Goal: Task Accomplishment & Management: Manage account settings

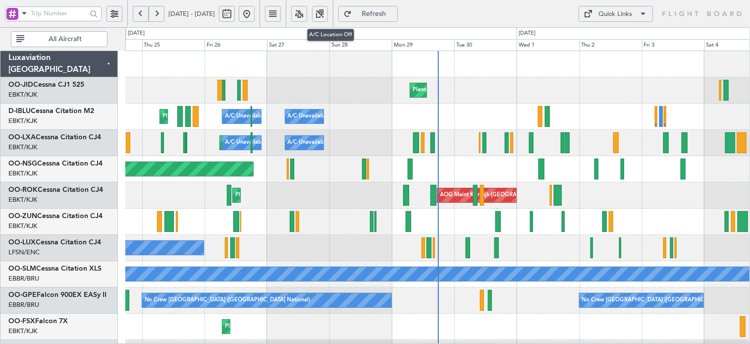
click at [307, 18] on button at bounding box center [299, 14] width 16 height 16
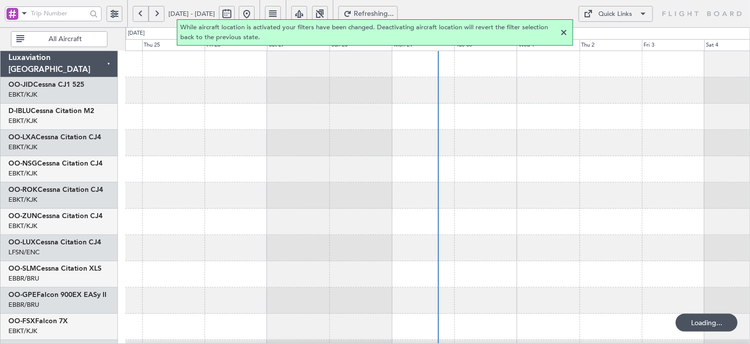
click at [562, 34] on div at bounding box center [563, 33] width 12 height 12
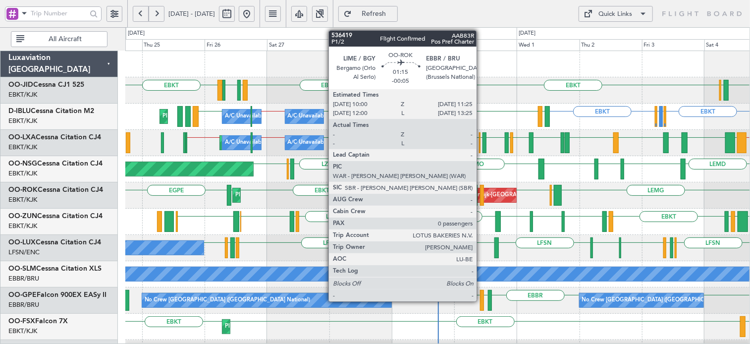
click at [481, 191] on div at bounding box center [482, 195] width 4 height 21
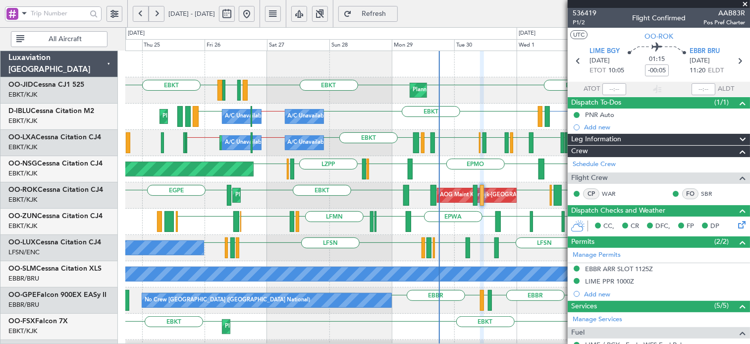
click at [747, 0] on span at bounding box center [745, 4] width 10 height 9
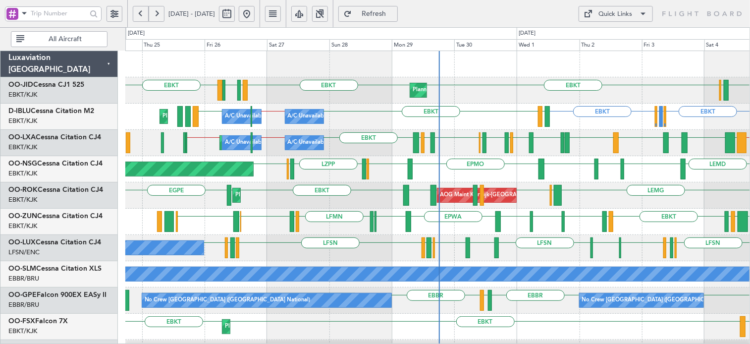
click at [630, 12] on div "Quick Links" at bounding box center [616, 14] width 34 height 10
click at [612, 36] on button "Trip Builder" at bounding box center [616, 38] width 74 height 24
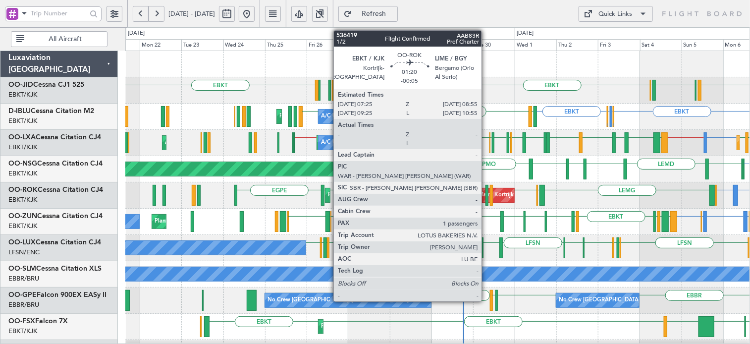
click at [486, 201] on div at bounding box center [486, 195] width 3 height 21
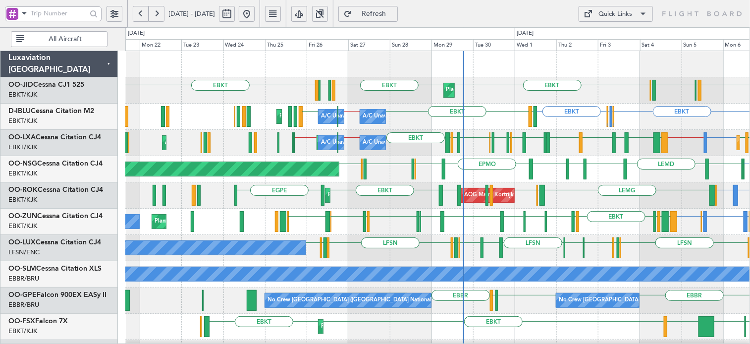
click at [574, 86] on div "EBKT LFMD LFBE LFOZ EBKT EBKT EBKT LIML LIPR LFPB Planned Maint [GEOGRAPHIC_DAT…" at bounding box center [437, 90] width 624 height 26
click at [83, 85] on link "OO-JID Cessna CJ1 525" at bounding box center [46, 84] width 76 height 7
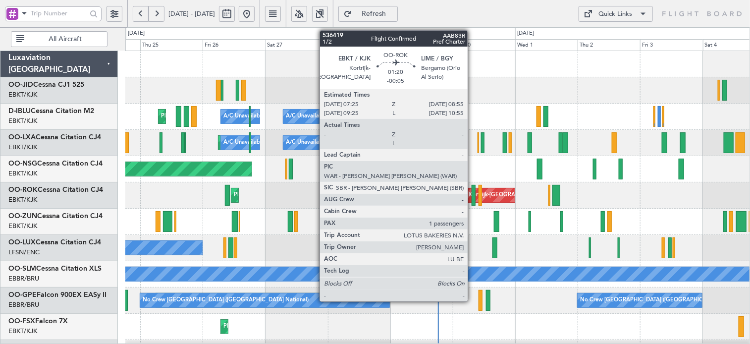
click at [472, 192] on div at bounding box center [473, 195] width 4 height 21
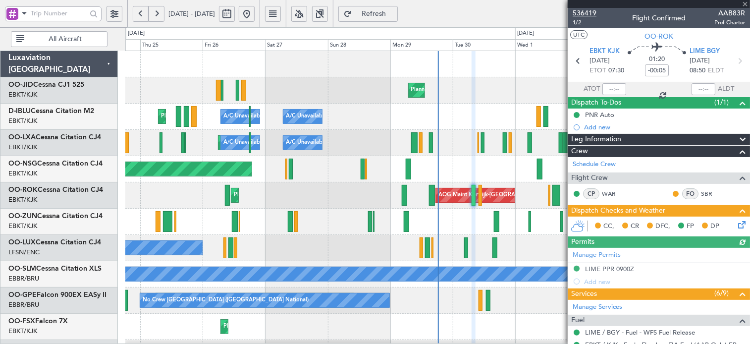
click at [589, 8] on span "536419" at bounding box center [584, 13] width 24 height 10
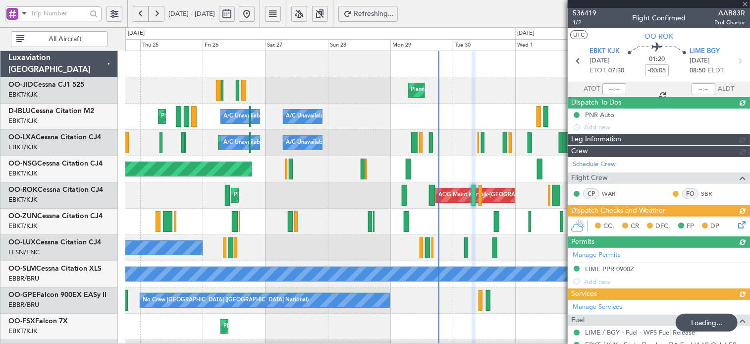
click at [394, 16] on span "Refreshing..." at bounding box center [373, 13] width 41 height 7
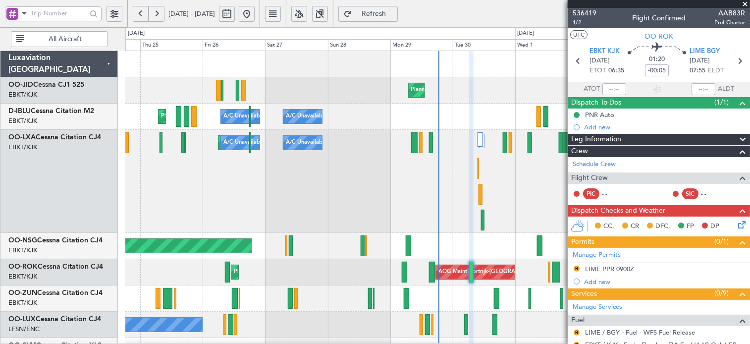
click at [394, 17] on span "Refresh" at bounding box center [373, 13] width 41 height 7
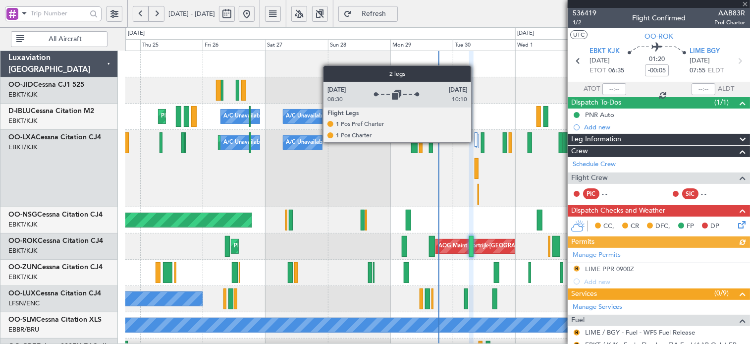
click at [475, 142] on div at bounding box center [475, 139] width 3 height 14
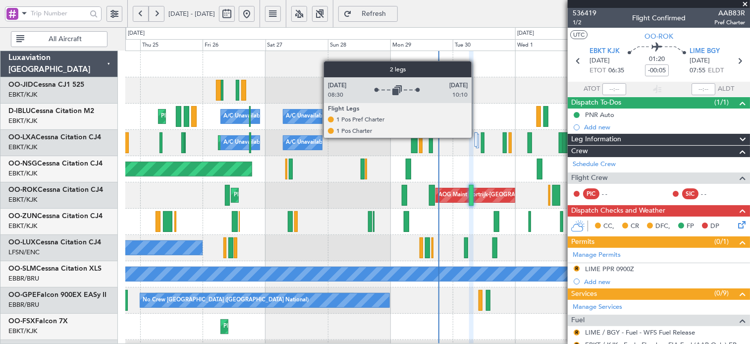
click at [476, 137] on div at bounding box center [475, 139] width 3 height 14
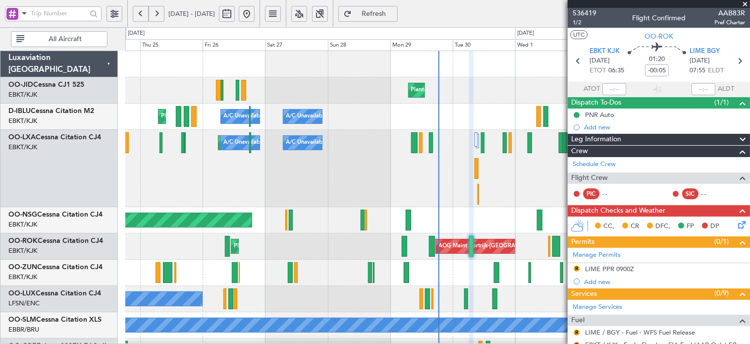
click at [398, 8] on button "Refresh" at bounding box center [367, 14] width 59 height 16
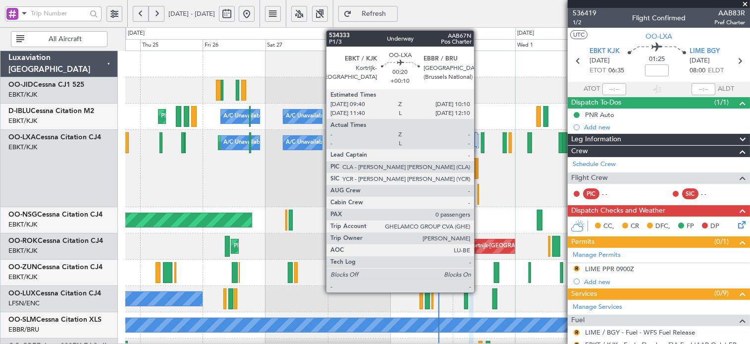
click at [478, 193] on div at bounding box center [477, 194] width 1 height 21
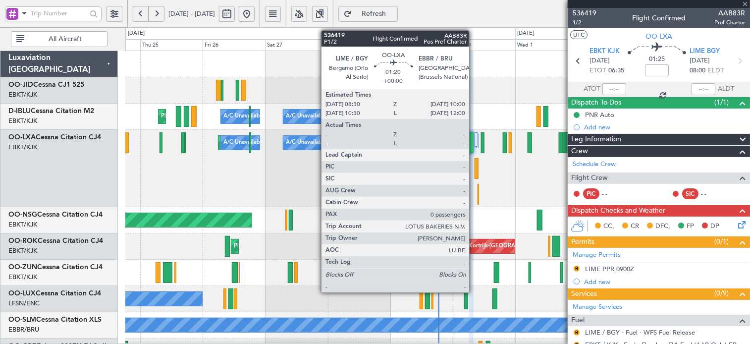
type input "+00:10"
type input "0"
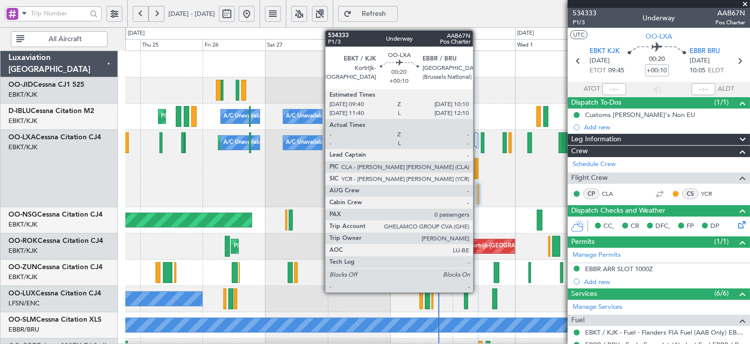
click at [477, 191] on div at bounding box center [477, 194] width 1 height 21
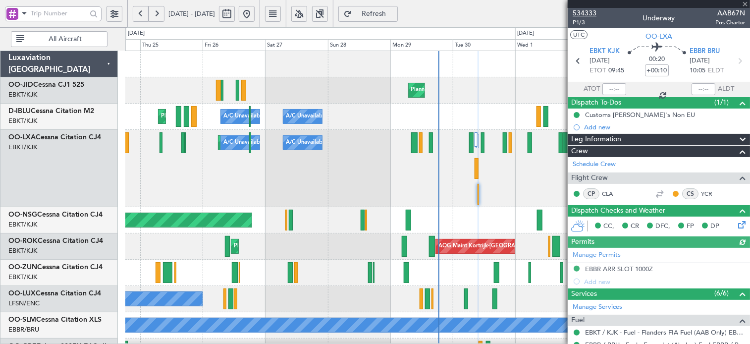
click at [582, 15] on span "534333" at bounding box center [584, 13] width 24 height 10
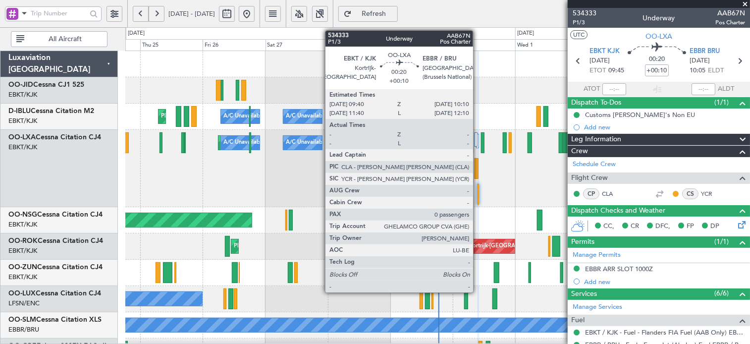
click at [477, 193] on div at bounding box center [477, 194] width 1 height 21
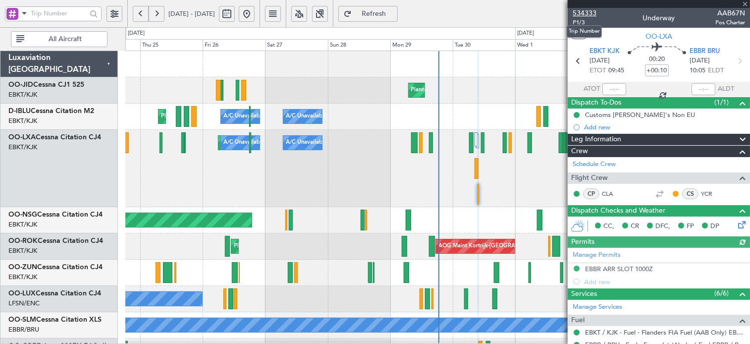
click at [584, 14] on span "534333" at bounding box center [584, 13] width 24 height 10
click at [458, 193] on div "Planned Maint Kortrijk-Wevelgem A/C Unavailable Brussels (Brussels National) A/…" at bounding box center [437, 168] width 624 height 77
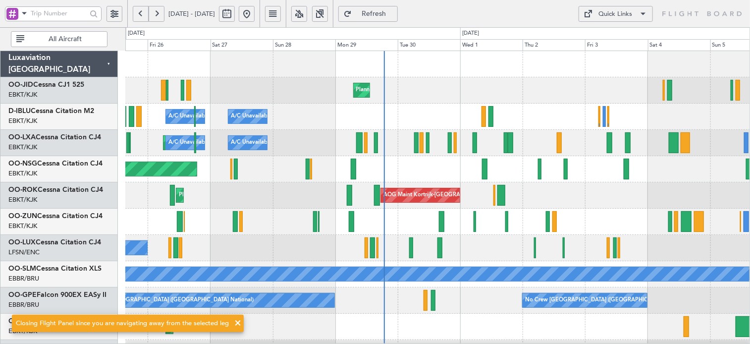
click at [394, 13] on span "Refresh" at bounding box center [373, 13] width 41 height 7
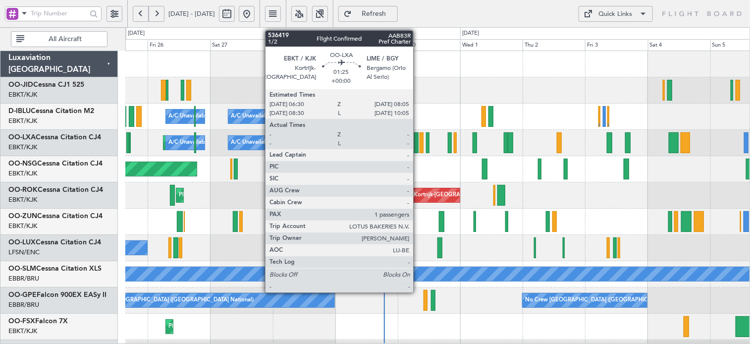
click at [417, 147] on div at bounding box center [416, 142] width 4 height 21
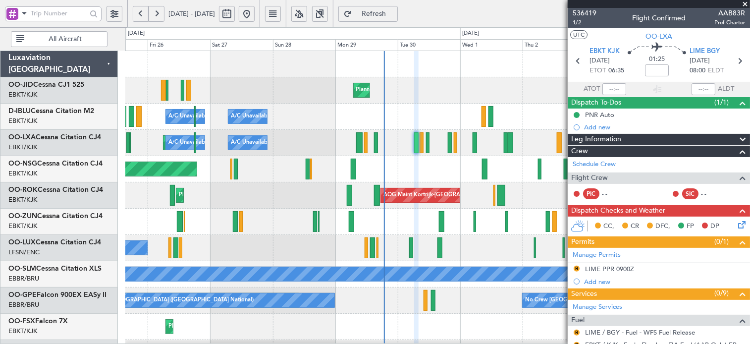
click at [747, 4] on span at bounding box center [745, 4] width 10 height 9
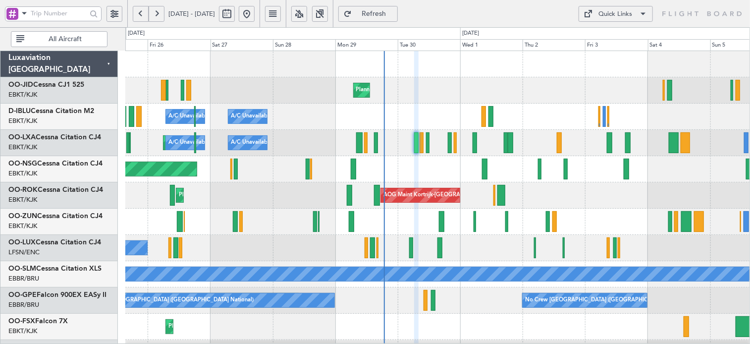
type input "0"
